Goal: Task Accomplishment & Management: Manage account settings

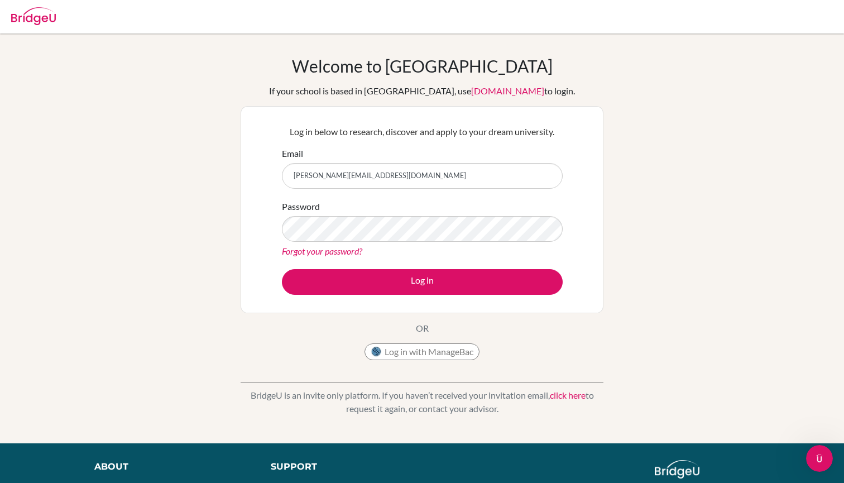
type input "[PERSON_NAME][EMAIL_ADDRESS][DOMAIN_NAME]"
click at [422, 281] on button "Log in" at bounding box center [422, 282] width 281 height 26
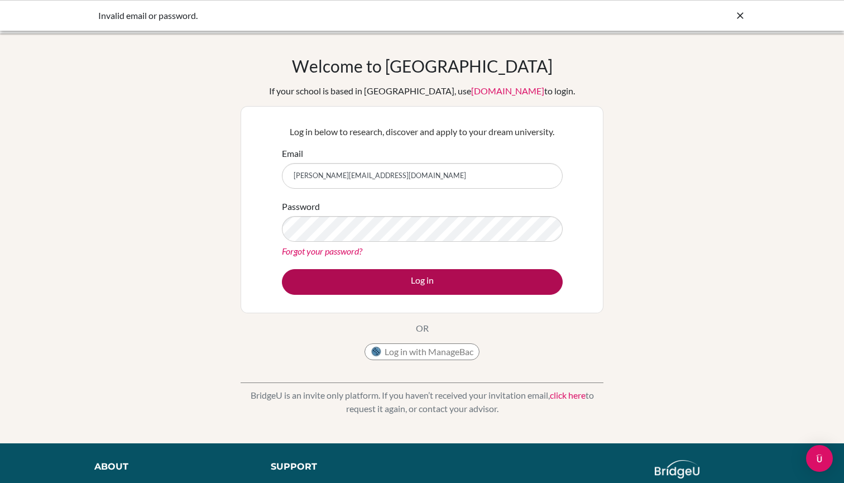
click at [409, 279] on button "Log in" at bounding box center [422, 282] width 281 height 26
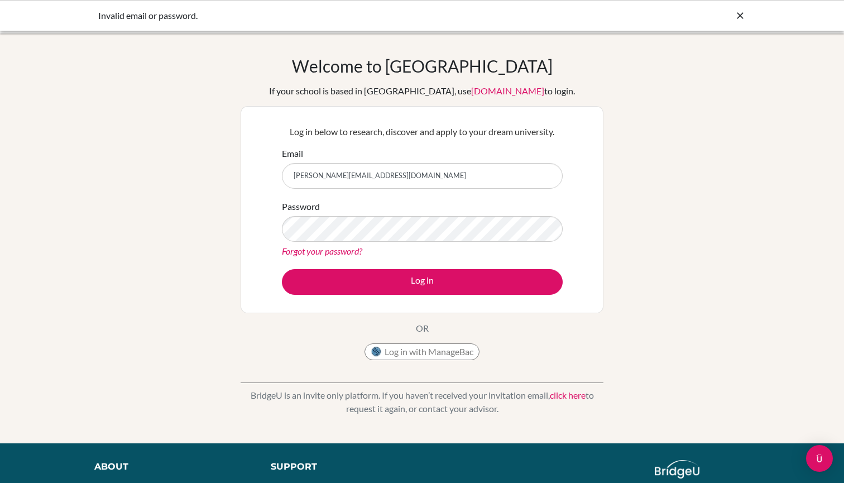
click at [348, 250] on link "Forgot your password?" at bounding box center [322, 250] width 80 height 11
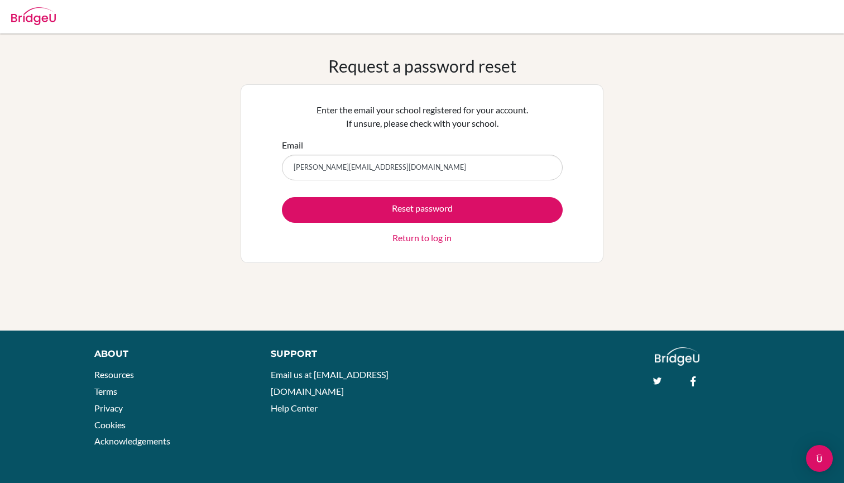
type input "Mykola-vitko@bratislave.qsi.org"
click at [422, 209] on button "Reset password" at bounding box center [422, 210] width 281 height 26
